Goal: Task Accomplishment & Management: Use online tool/utility

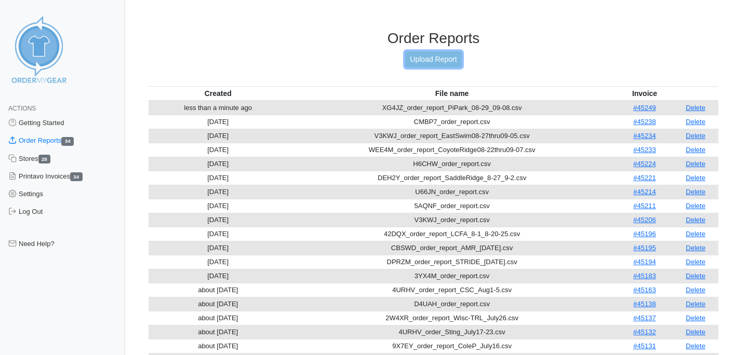
click at [446, 55] on link "Upload Report" at bounding box center [433, 59] width 56 height 16
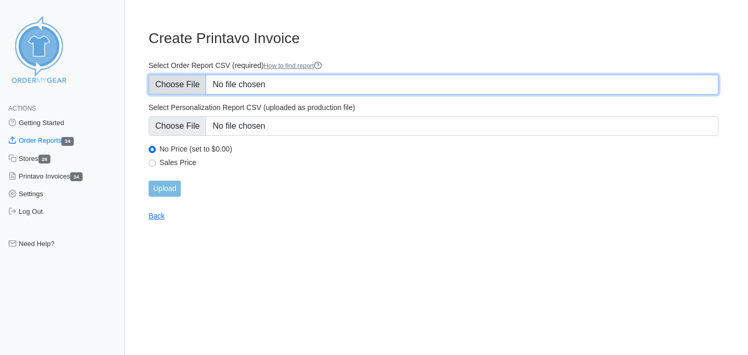
click at [182, 82] on input "Select Order Report CSV (required) How to find report" at bounding box center [434, 85] width 570 height 20
type input "C:\fakepath\V3KWJ_order_report_EastSwim_09-10.csv"
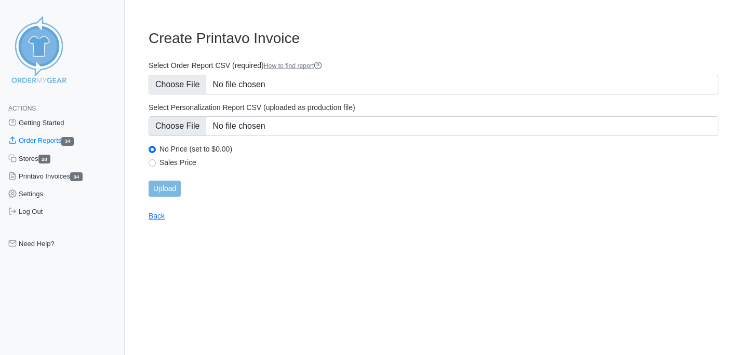
click at [168, 162] on label "Sales Price" at bounding box center [438, 162] width 559 height 9
click at [156, 162] on input "Sales Price" at bounding box center [152, 162] width 7 height 7
radio input "true"
click at [167, 189] on input "Upload" at bounding box center [165, 189] width 32 height 16
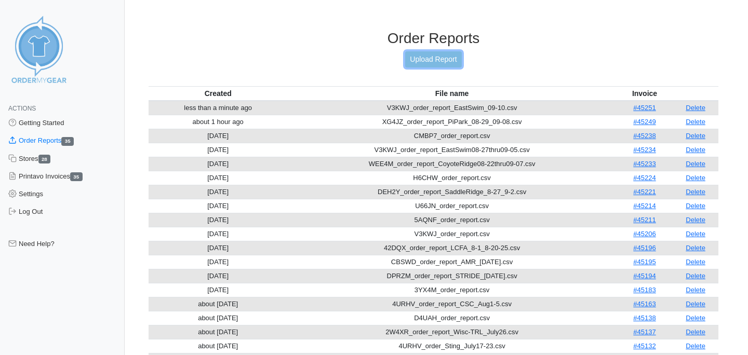
click at [424, 61] on link "Upload Report" at bounding box center [433, 59] width 56 height 16
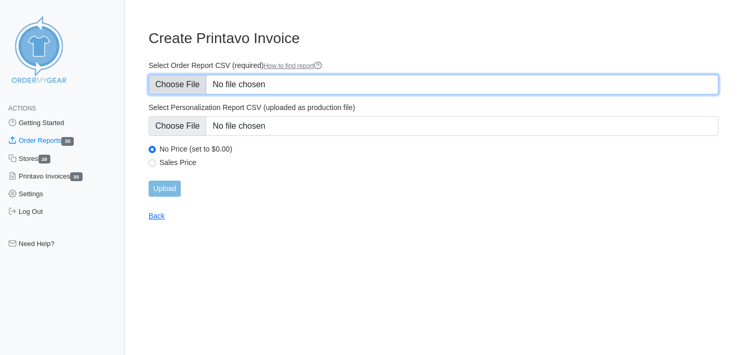
click at [184, 82] on input "Select Order Report CSV (required) How to find report" at bounding box center [434, 85] width 570 height 20
type input "C:\fakepath\V3KWJ_order_report_09-10.csv"
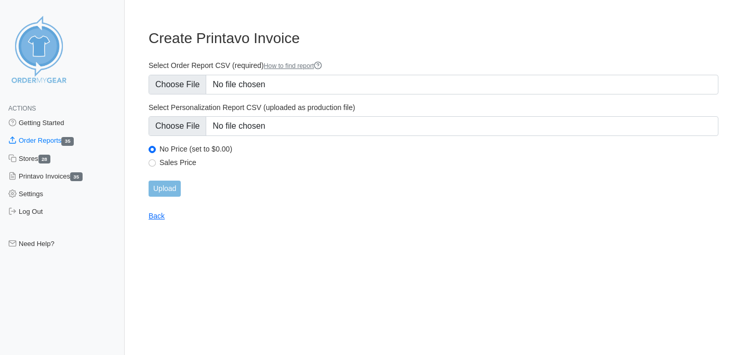
click at [159, 163] on div "Sales Price" at bounding box center [434, 164] width 570 height 12
click at [151, 163] on input "Sales Price" at bounding box center [152, 162] width 7 height 7
radio input "true"
click at [159, 187] on input "Upload" at bounding box center [165, 189] width 32 height 16
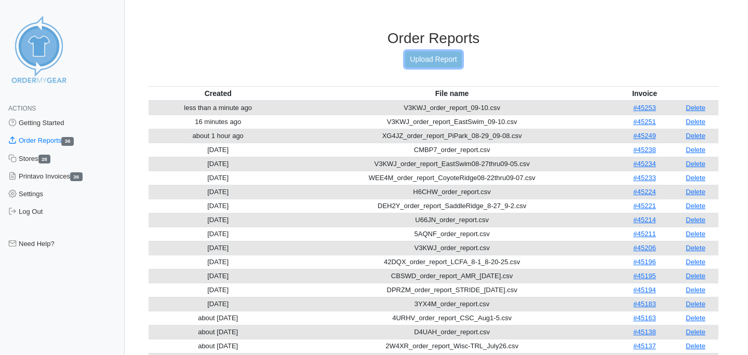
click at [423, 57] on link "Upload Report" at bounding box center [433, 59] width 56 height 16
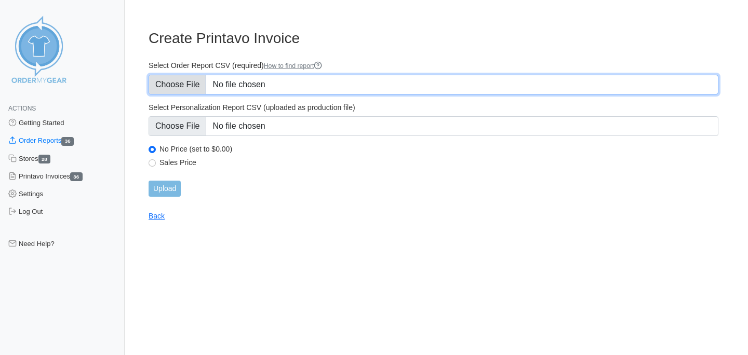
click at [192, 85] on input "Select Order Report CSV (required) How to find report" at bounding box center [434, 85] width 570 height 20
type input "C:\fakepath\V3KWJ_order_report (2).csv"
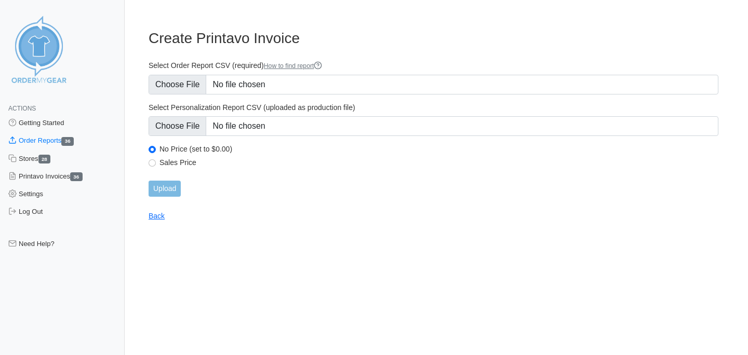
click at [177, 160] on label "Sales Price" at bounding box center [438, 162] width 559 height 9
click at [156, 160] on input "Sales Price" at bounding box center [152, 162] width 7 height 7
radio input "true"
click at [167, 188] on input "Upload" at bounding box center [165, 189] width 32 height 16
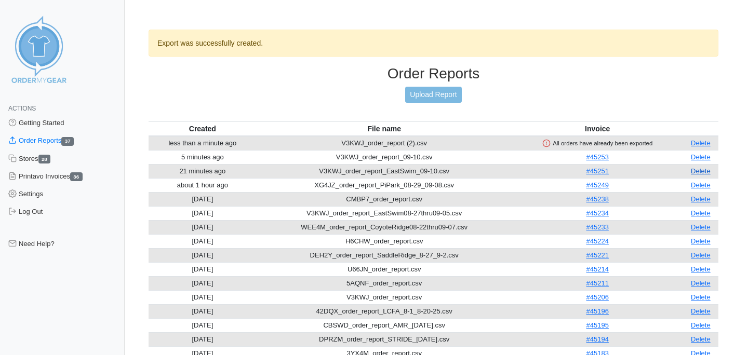
click at [705, 169] on link "Delete" at bounding box center [701, 171] width 20 height 8
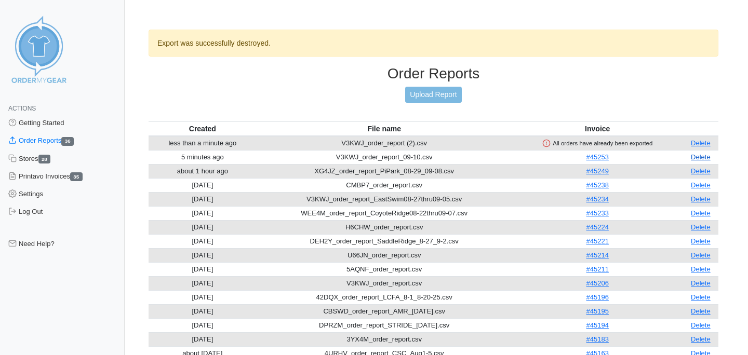
click at [699, 156] on link "Delete" at bounding box center [701, 157] width 20 height 8
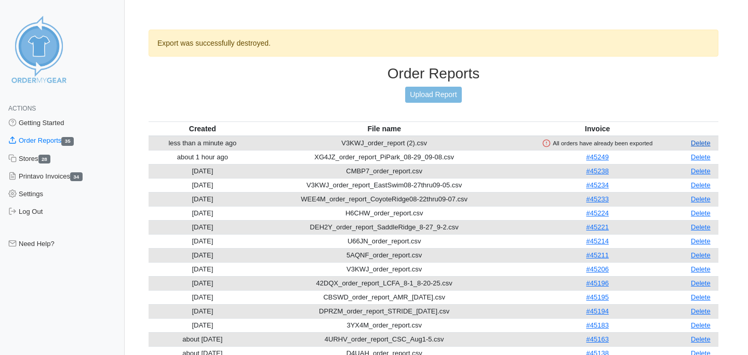
click at [702, 141] on link "Delete" at bounding box center [701, 143] width 20 height 8
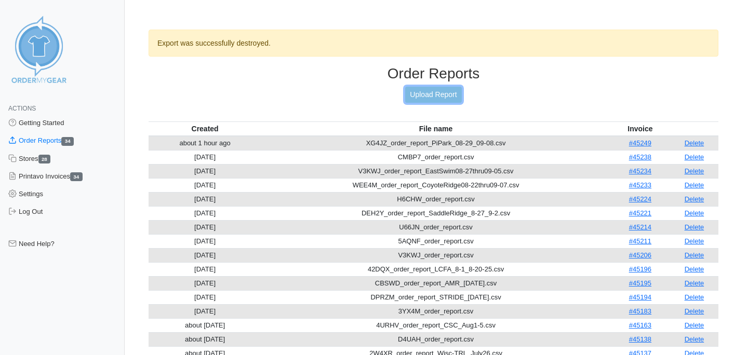
click at [427, 92] on link "Upload Report" at bounding box center [433, 95] width 56 height 16
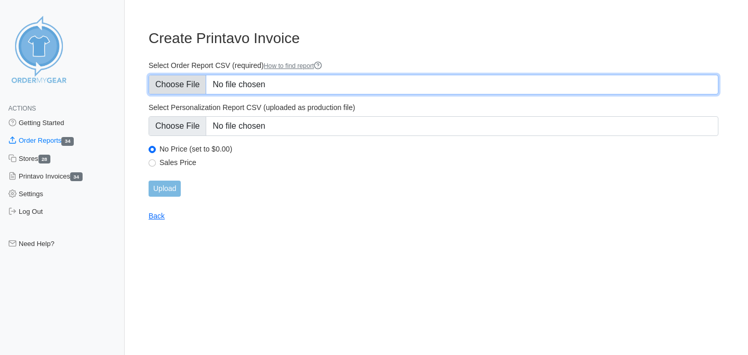
click at [180, 80] on input "Select Order Report CSV (required) How to find report" at bounding box center [434, 85] width 570 height 20
type input "C:\fakepath\V3KWJ_order_report (2).csv"
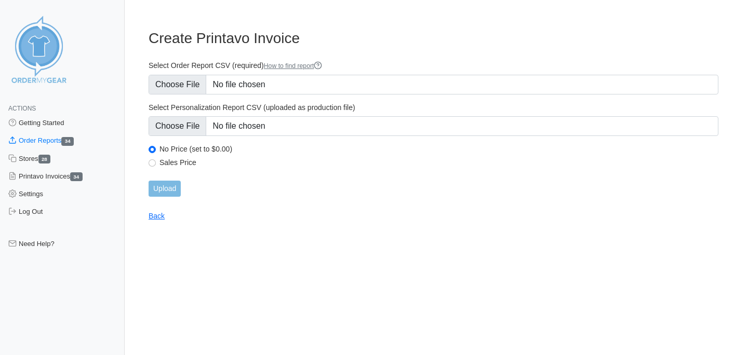
click at [174, 161] on label "Sales Price" at bounding box center [438, 162] width 559 height 9
click at [156, 161] on input "Sales Price" at bounding box center [152, 162] width 7 height 7
radio input "true"
click at [164, 185] on input "Upload" at bounding box center [165, 189] width 32 height 16
